Goal: Information Seeking & Learning: Find specific fact

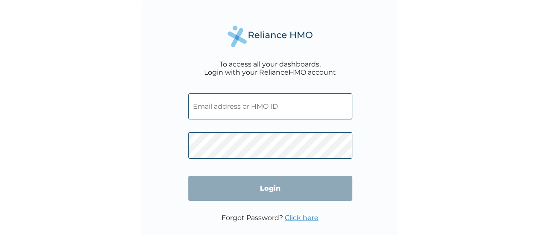
click at [224, 93] on span at bounding box center [270, 104] width 164 height 39
click at [239, 107] on input "text" at bounding box center [270, 106] width 164 height 26
click at [163, 121] on div "To access all your dashboards, Login with your RelianceHMO account Login Forgot…" at bounding box center [270, 128] width 256 height 256
click at [218, 99] on input "text" at bounding box center [270, 106] width 164 height 26
paste input "CMR/10019/A"
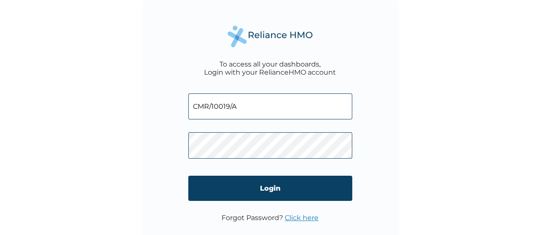
type input "CMR/10019/A"
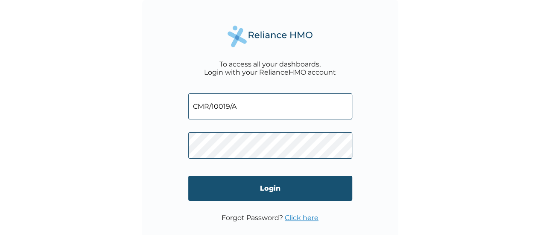
click at [258, 196] on input "Login" at bounding box center [270, 188] width 164 height 25
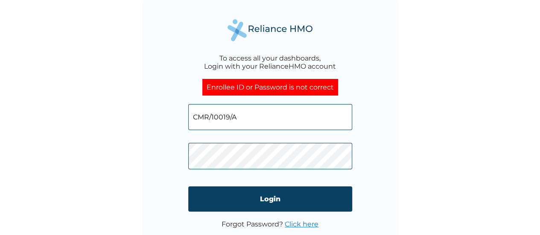
click at [206, 113] on input "CMR/10019/A" at bounding box center [270, 117] width 164 height 26
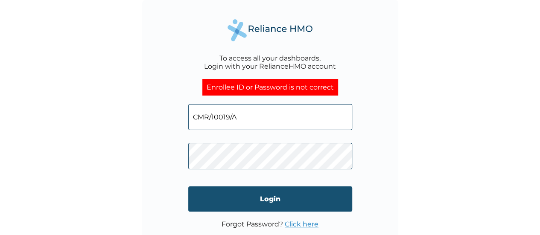
click at [236, 204] on input "Login" at bounding box center [270, 198] width 164 height 25
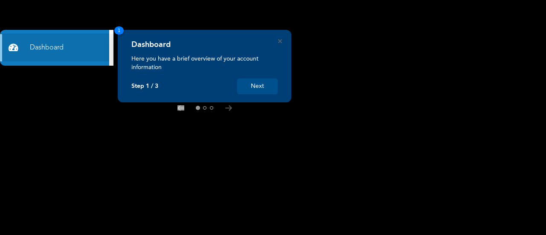
click at [269, 86] on button "Next" at bounding box center [257, 87] width 41 height 16
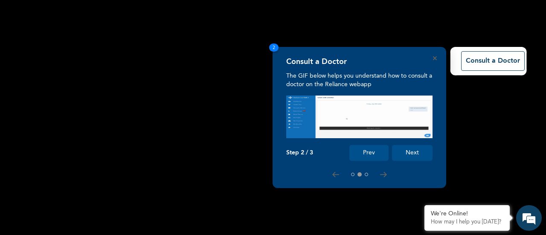
click at [408, 152] on button "Next" at bounding box center [412, 153] width 41 height 16
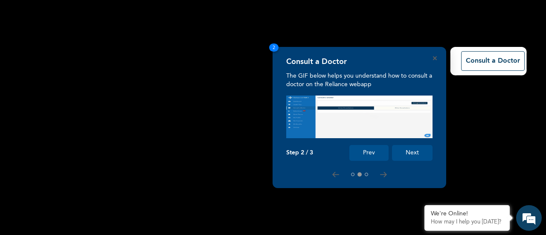
scroll to position [95, 0]
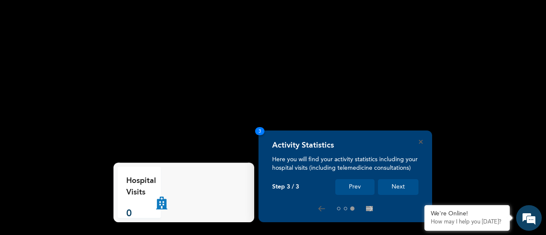
click at [396, 181] on button "Next" at bounding box center [398, 187] width 41 height 16
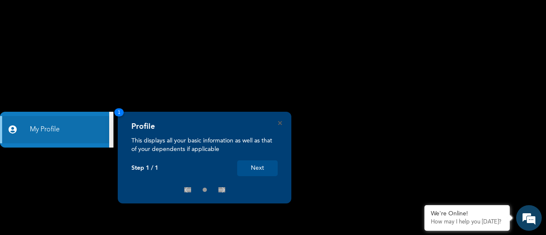
click at [254, 171] on button "Next" at bounding box center [257, 168] width 41 height 16
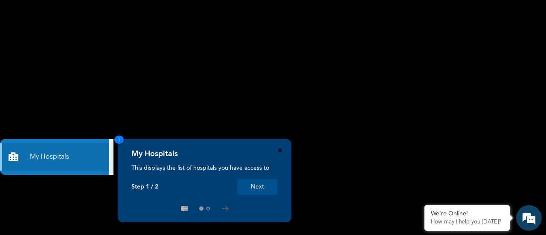
click at [281, 151] on icon "Close" at bounding box center [280, 150] width 4 height 4
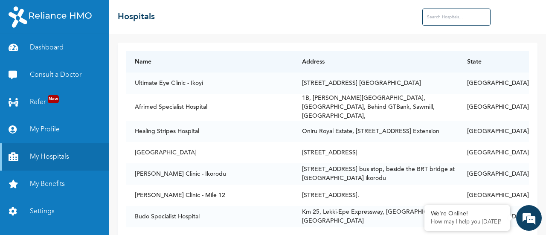
click at [443, 23] on input "text" at bounding box center [456, 17] width 68 height 17
type input "G"
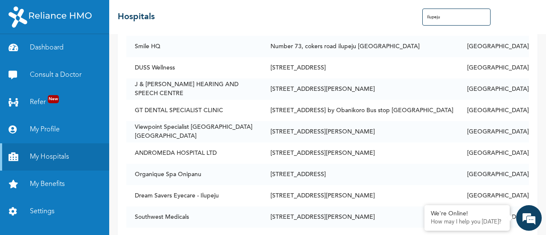
scroll to position [245, 0]
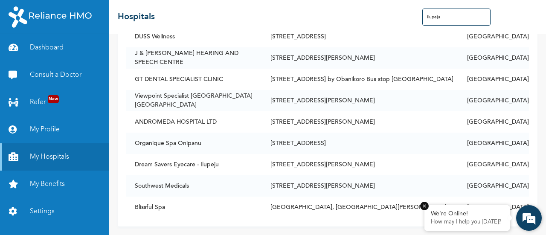
click at [422, 207] on em at bounding box center [424, 206] width 9 height 9
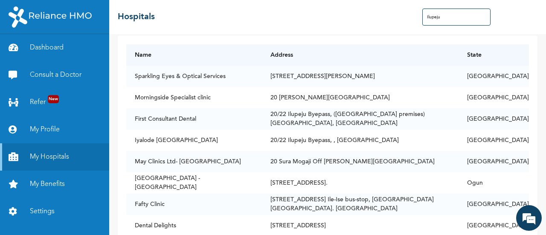
scroll to position [0, 0]
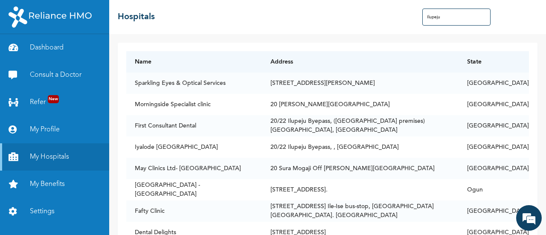
click at [470, 23] on input "Ilupeju" at bounding box center [456, 17] width 68 height 17
paste input "[GEOGRAPHIC_DATA] [GEOGRAPHIC_DATA], [GEOGRAPHIC_DATA], [GEOGRAPHIC_DATA], [STR…"
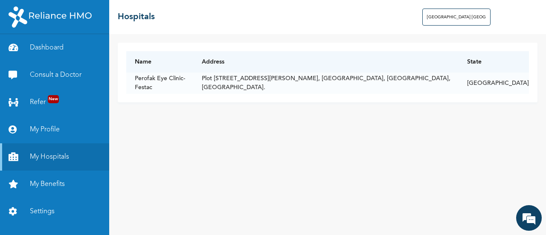
scroll to position [0, 117]
type input "[GEOGRAPHIC_DATA] [GEOGRAPHIC_DATA], [GEOGRAPHIC_DATA], [GEOGRAPHIC_DATA], [STR…"
click at [451, 18] on input "[GEOGRAPHIC_DATA] [GEOGRAPHIC_DATA], [GEOGRAPHIC_DATA], [GEOGRAPHIC_DATA], [STR…" at bounding box center [456, 17] width 68 height 17
drag, startPoint x: 432, startPoint y: 18, endPoint x: 390, endPoint y: 22, distance: 42.0
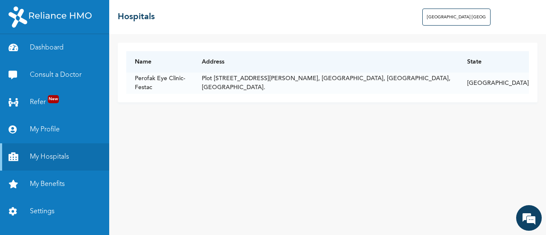
click at [390, 22] on div "☰ Hospitals [GEOGRAPHIC_DATA] [GEOGRAPHIC_DATA], [GEOGRAPHIC_DATA], [GEOGRAPHIC…" at bounding box center [327, 17] width 437 height 34
click at [151, 139] on div "Name Address State Perofak Eye Clinic- Festac [STREET_ADDRESS][PERSON_NAME], [G…" at bounding box center [327, 134] width 437 height 201
